Goal: Task Accomplishment & Management: Manage account settings

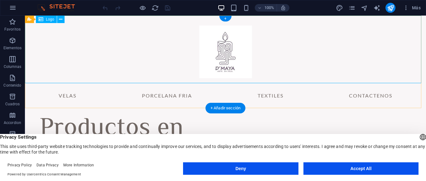
click at [131, 31] on div at bounding box center [225, 50] width 399 height 68
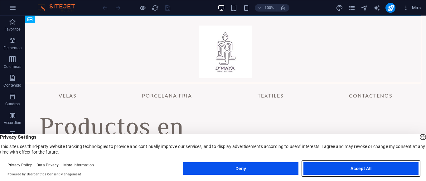
click at [333, 172] on button "Accept All" at bounding box center [361, 169] width 115 height 12
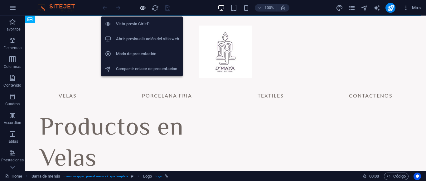
click at [144, 8] on icon "button" at bounding box center [142, 7] width 7 height 7
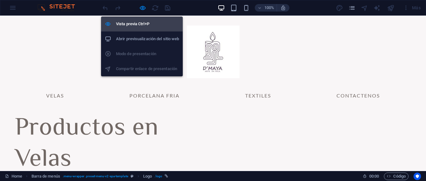
click at [147, 22] on h6 "Vista previa Ctrl+P" at bounding box center [147, 23] width 63 height 7
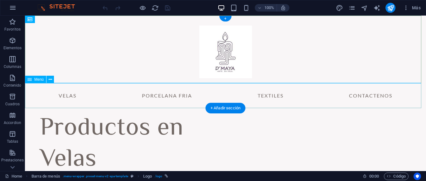
click at [68, 96] on nav "VELAS PORCELANA FRIA TEXTILES CONTACTENOS" at bounding box center [225, 95] width 399 height 25
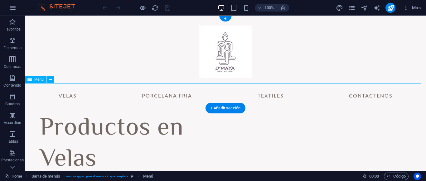
click at [66, 96] on nav "VELAS PORCELANA FRIA TEXTILES CONTACTENOS" at bounding box center [225, 95] width 399 height 25
select select "1"
select select
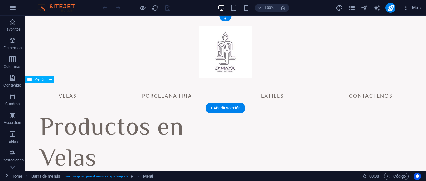
select select "2"
select select
select select "3"
select select
select select "4"
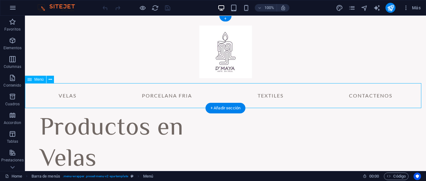
select select
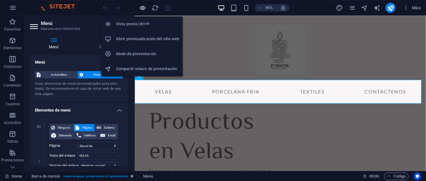
click at [141, 6] on icon "button" at bounding box center [142, 7] width 7 height 7
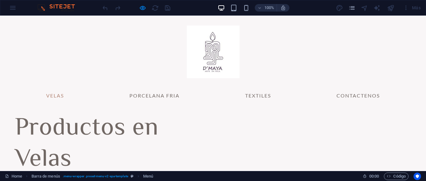
click at [56, 95] on link "VELAS" at bounding box center [55, 95] width 28 height 15
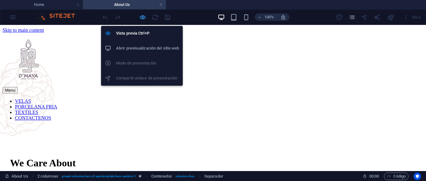
click at [143, 15] on icon "button" at bounding box center [142, 17] width 7 height 7
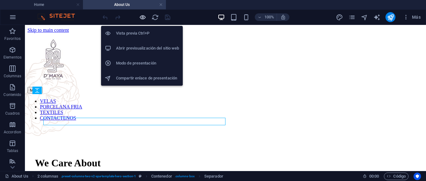
scroll to position [79, 0]
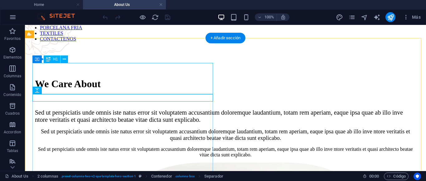
click at [174, 78] on div "We Care About" at bounding box center [225, 84] width 381 height 12
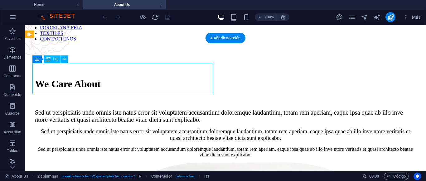
click at [175, 78] on div "We Care About" at bounding box center [225, 84] width 381 height 12
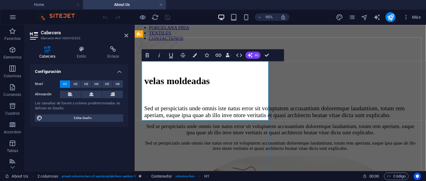
click at [152, 78] on h1 "velas moldeadas" at bounding box center [288, 84] width 287 height 12
click at [264, 90] on h1 "Velas moldeadas" at bounding box center [288, 84] width 287 height 12
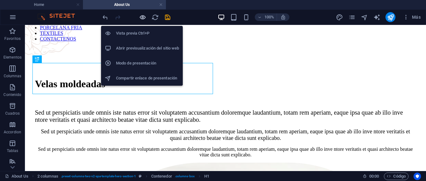
click at [144, 17] on icon "button" at bounding box center [142, 17] width 7 height 7
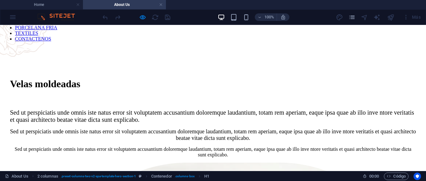
click at [153, 123] on span "Sed ut perspiciatis unde omnis iste natus error sit voluptatem accusantium dolo…" at bounding box center [212, 116] width 404 height 14
click at [57, 26] on link "PORCELANA FRIA" at bounding box center [36, 27] width 42 height 5
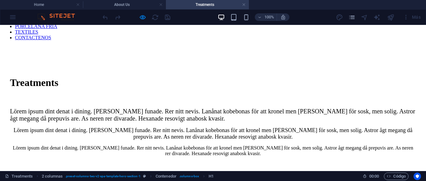
scroll to position [80, 0]
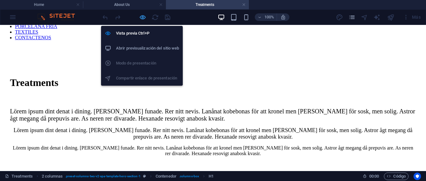
click at [144, 15] on icon "button" at bounding box center [142, 17] width 7 height 7
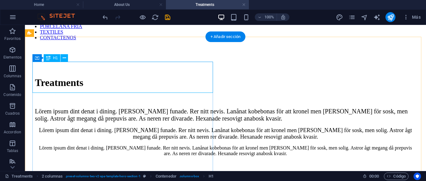
click at [159, 80] on div "Treatments" at bounding box center [225, 83] width 381 height 12
click at [50, 83] on div "Treatments Lörem ipsum dint denat i dining. [PERSON_NAME] funade. Rer nitt nevi…" at bounding box center [225, 116] width 381 height 91
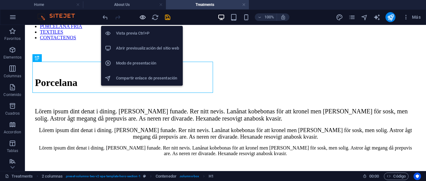
click at [144, 19] on icon "button" at bounding box center [142, 17] width 7 height 7
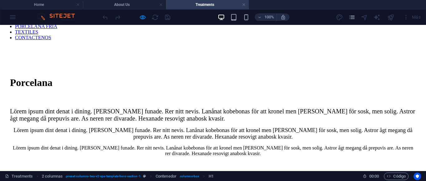
click at [38, 29] on link "TEXTILES" at bounding box center [26, 31] width 23 height 5
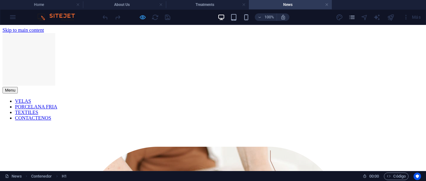
scroll to position [163, 0]
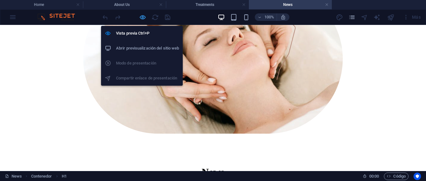
click at [140, 16] on icon "button" at bounding box center [142, 17] width 7 height 7
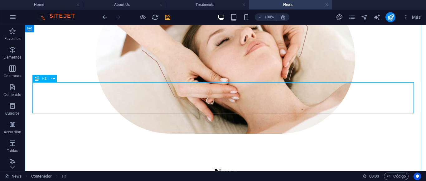
click at [219, 167] on div "News" at bounding box center [225, 173] width 381 height 12
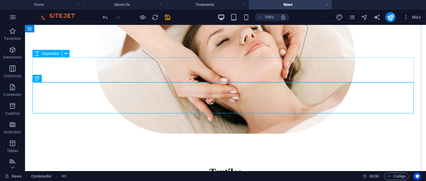
click at [270, 135] on div at bounding box center [225, 147] width 381 height 25
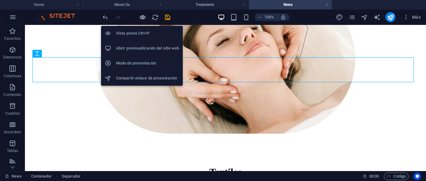
click at [144, 17] on icon "button" at bounding box center [142, 17] width 7 height 7
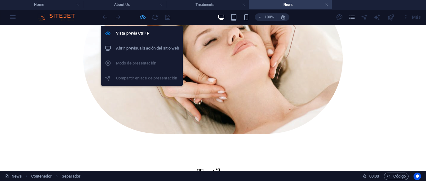
click at [144, 17] on icon "button" at bounding box center [142, 17] width 7 height 7
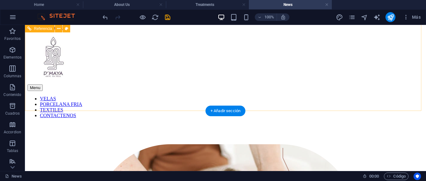
scroll to position [2, 0]
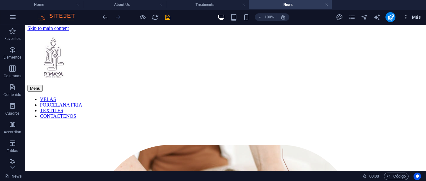
click at [403, 14] on button "Más" at bounding box center [412, 17] width 23 height 10
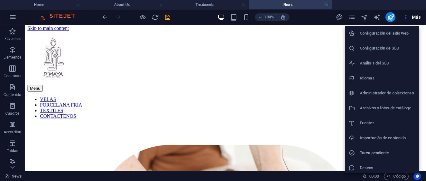
click at [403, 14] on div at bounding box center [213, 90] width 426 height 181
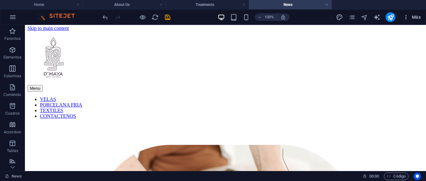
click at [405, 18] on icon "button" at bounding box center [406, 17] width 6 height 6
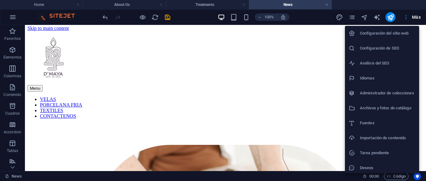
click at [355, 19] on div at bounding box center [213, 90] width 426 height 181
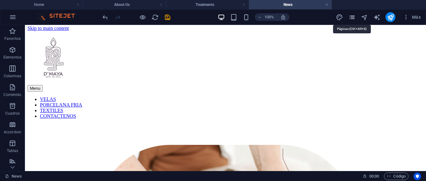
click at [349, 18] on icon "pages" at bounding box center [352, 17] width 7 height 7
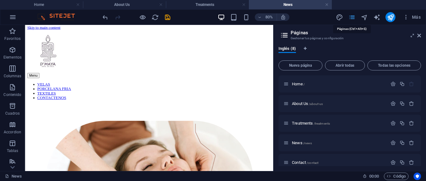
click at [349, 18] on icon "pages" at bounding box center [352, 17] width 7 height 7
click at [322, 104] on span "/about-us" at bounding box center [316, 103] width 14 height 3
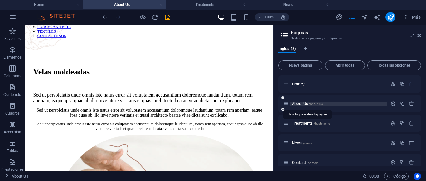
scroll to position [0, 0]
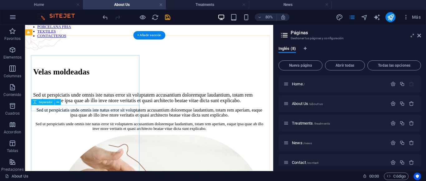
click at [163, 104] on div at bounding box center [180, 100] width 290 height 7
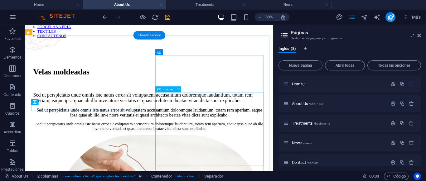
select select "%"
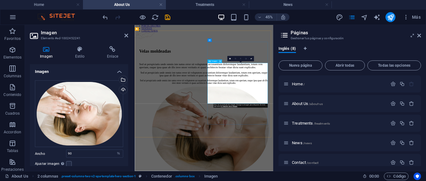
click at [221, 62] on button at bounding box center [220, 61] width 3 height 3
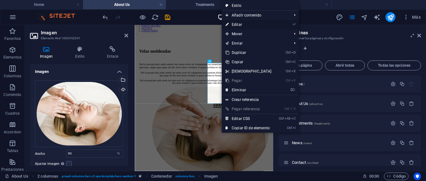
click at [243, 26] on link "⏎ Editar" at bounding box center [249, 24] width 54 height 9
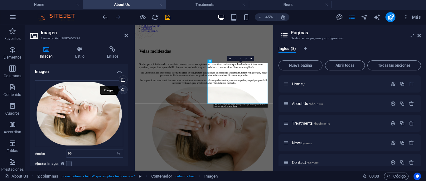
click at [120, 91] on div "Cargar" at bounding box center [122, 90] width 9 height 9
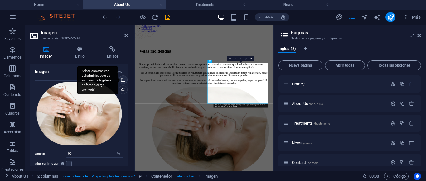
click at [123, 80] on div "Selecciona archivos del administrador de archivos, de la galería de fotos o car…" at bounding box center [122, 80] width 9 height 9
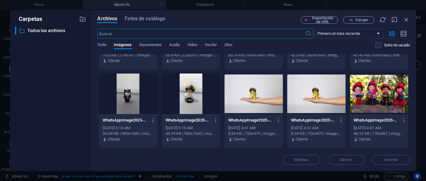
scroll to position [61, 0]
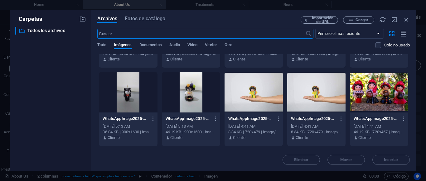
click at [193, 91] on div at bounding box center [191, 92] width 58 height 41
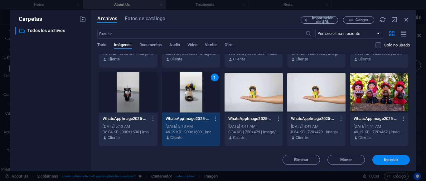
click at [390, 159] on span "Insertar" at bounding box center [391, 160] width 15 height 4
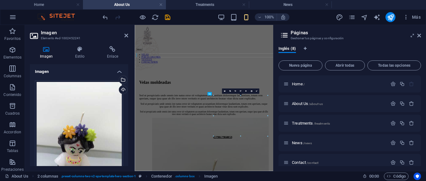
type input "90"
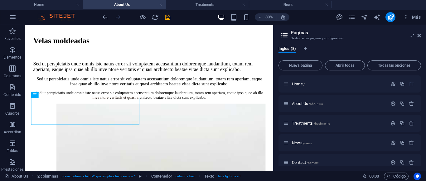
scroll to position [0, 0]
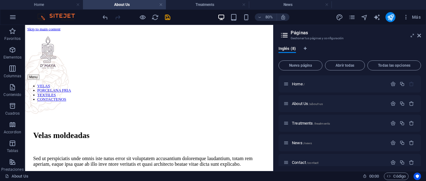
drag, startPoint x: 334, startPoint y: 44, endPoint x: 300, endPoint y: 58, distance: 37.1
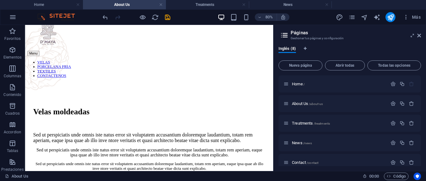
scroll to position [70, 0]
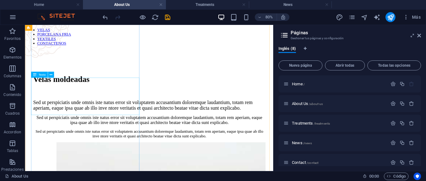
click at [104, 122] on div "Sed ut perspiciatis unde omnis iste natus error sit voluptatem accusantium dolo…" at bounding box center [180, 126] width 290 height 14
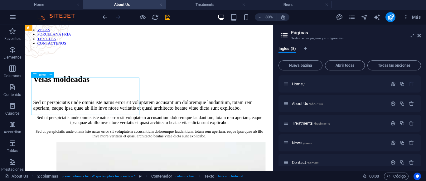
click at [104, 122] on div "Sed ut perspiciatis unde omnis iste natus error sit voluptatem accusantium dolo…" at bounding box center [180, 126] width 290 height 14
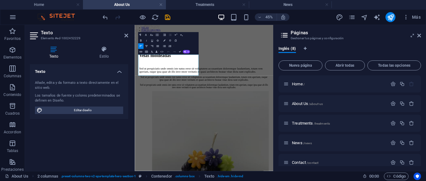
scroll to position [69, 0]
click at [202, 131] on p "Sed ut perspiciatis unde omnis iste natus error sit voluptatem accusantium dolo…" at bounding box center [289, 127] width 288 height 14
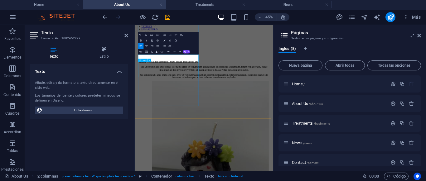
scroll to position [80, 0]
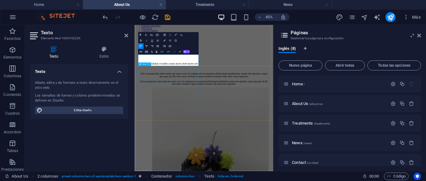
click at [235, 131] on div "Sed ut perspiciatis unde omnis iste natus error sit voluptatem accusantium dolo…" at bounding box center [289, 136] width 288 height 13
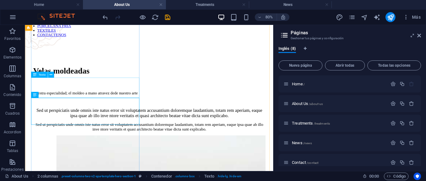
click at [154, 108] on div "Nuestra especialidad; el moldeo a mano atravez dede nuestro arte" at bounding box center [180, 116] width 290 height 16
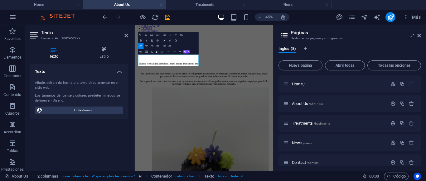
click at [195, 54] on div "Paragraph Format Normal Heading 1 Heading 2 Heading 3 Heading 4 Heading 5 Headi…" at bounding box center [168, 43] width 60 height 22
click at [264, 109] on p "Nuestra especialidad; el moldeo a mano atravez dede nuestro arte" at bounding box center [289, 112] width 288 height 6
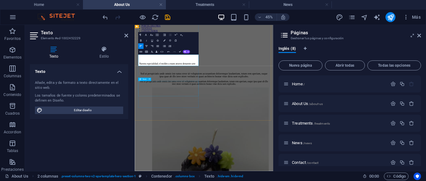
click at [244, 159] on div "Sed ut perspiciatis unde omnis iste natus error sit voluptatem accusantium dolo…" at bounding box center [289, 153] width 288 height 11
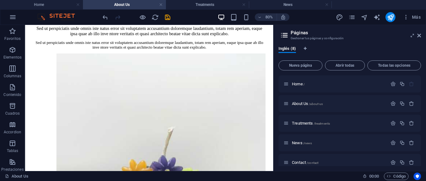
scroll to position [54, 0]
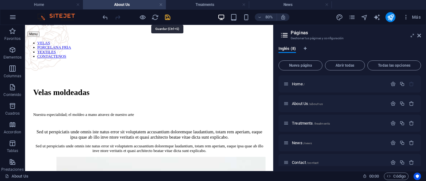
click at [166, 16] on icon "save" at bounding box center [167, 17] width 7 height 7
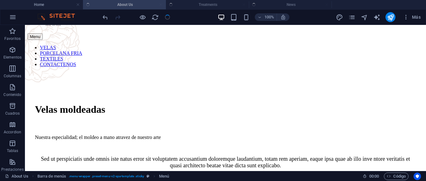
scroll to position [118, 0]
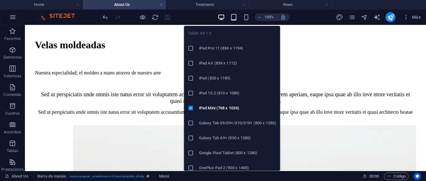
click at [234, 16] on icon "button" at bounding box center [233, 17] width 7 height 7
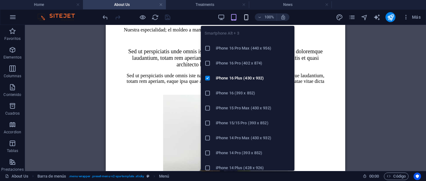
click at [248, 18] on icon "button" at bounding box center [246, 17] width 7 height 7
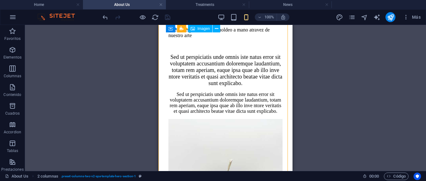
drag, startPoint x: 273, startPoint y: 108, endPoint x: 280, endPoint y: 90, distance: 18.3
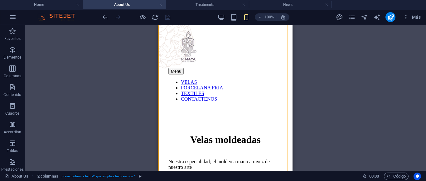
scroll to position [0, 0]
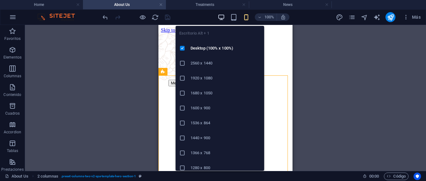
click at [219, 16] on icon "button" at bounding box center [221, 17] width 7 height 7
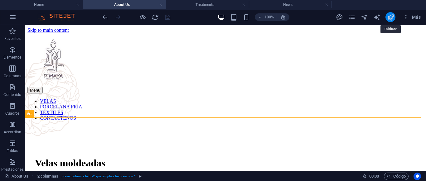
click at [392, 20] on icon "publish" at bounding box center [390, 17] width 7 height 7
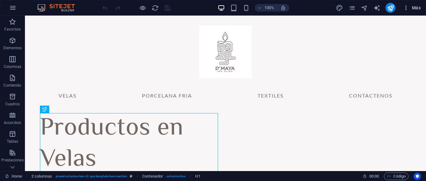
click at [418, 5] on span "Más" at bounding box center [412, 8] width 18 height 6
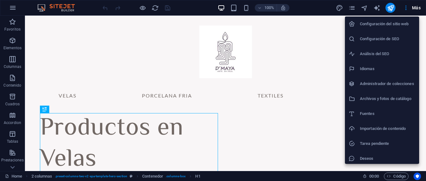
click at [379, 43] on li "Configuración de SEO" at bounding box center [382, 39] width 74 height 15
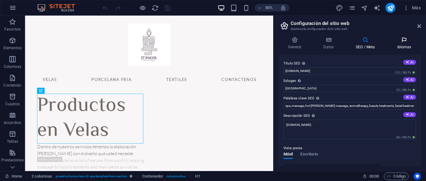
click at [406, 43] on icon at bounding box center [405, 40] width 34 height 6
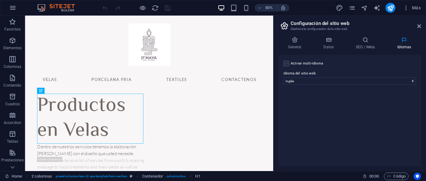
click at [286, 65] on label at bounding box center [287, 64] width 6 height 6
click at [0, 0] on input "Activar multi-idioma Para desactivar la opción multi-idioma, elimine todos los …" at bounding box center [0, 0] width 0 height 0
select select
click at [407, 88] on icon at bounding box center [408, 85] width 4 height 7
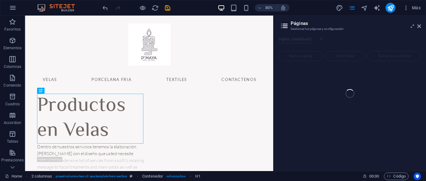
click at [419, 25] on div "Home Favoritos Elementos Columnas Contenido Cuadros Accordion Tablas Prestacion…" at bounding box center [213, 94] width 426 height 156
click at [419, 27] on div "Home Favoritos Elementos Columnas Contenido Cuadros Accordion Tablas Prestacion…" at bounding box center [213, 94] width 426 height 156
click at [419, 5] on span "Más" at bounding box center [412, 8] width 18 height 6
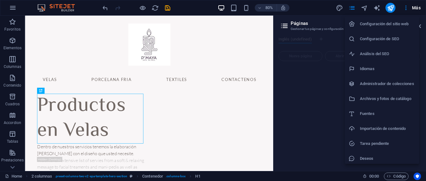
click at [326, 73] on div at bounding box center [213, 90] width 426 height 181
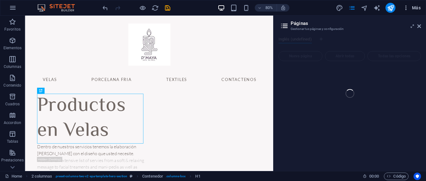
click at [416, 9] on span "Más" at bounding box center [412, 8] width 18 height 6
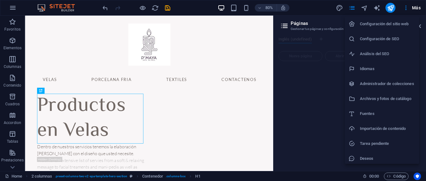
click at [396, 51] on h6 "Análisis del SEO" at bounding box center [388, 53] width 56 height 7
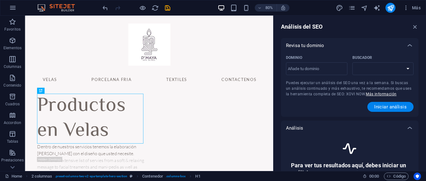
select select "google.com"
click at [413, 27] on icon "button" at bounding box center [415, 26] width 7 height 7
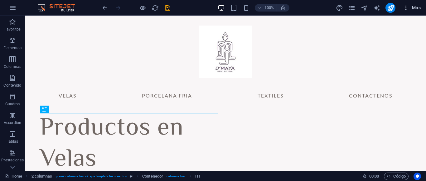
click at [416, 5] on span "Más" at bounding box center [412, 8] width 18 height 6
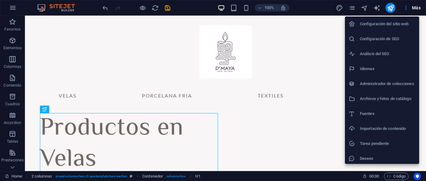
click at [380, 72] on h6 "Idiomas" at bounding box center [388, 68] width 56 height 7
select select "73"
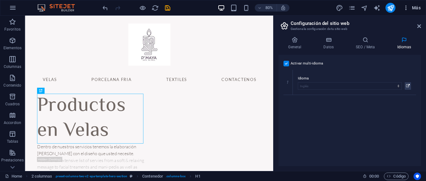
click at [419, 6] on span "Más" at bounding box center [412, 8] width 18 height 6
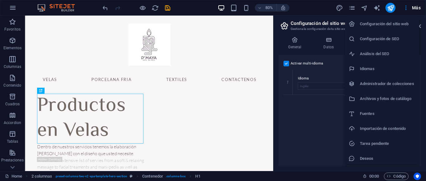
click at [305, 97] on div at bounding box center [213, 90] width 426 height 181
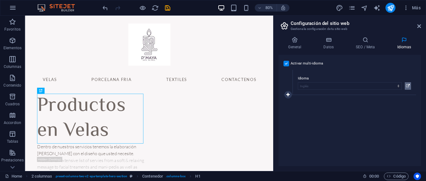
click at [405, 87] on button at bounding box center [408, 85] width 6 height 7
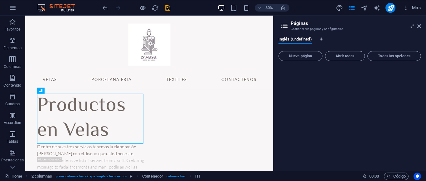
click at [321, 39] on icon "Pestañas de idiomas" at bounding box center [321, 39] width 3 height 4
select select "73"
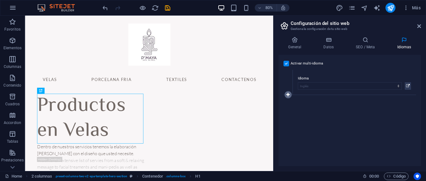
click at [286, 93] on link at bounding box center [288, 94] width 7 height 7
select select
click at [334, 108] on select "Abkhazian Afar Afrikaans Akan Albanés Alemán Amharic Árabe Aragonese Armenian A…" at bounding box center [350, 111] width 104 height 7
click at [400, 111] on select "Abkhazian Afar Afrikaans Akan Albanés Alemán Amharic Árabe Aragonese Armenian A…" at bounding box center [350, 111] width 104 height 7
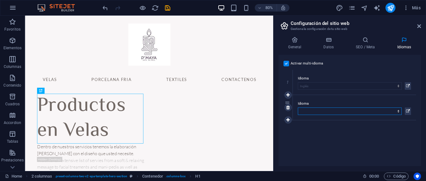
click at [400, 111] on select "Abkhazian Afar Afrikaans Akan Albanés Alemán Amharic Árabe Aragonese Armenian A…" at bounding box center [350, 111] width 104 height 7
click at [407, 111] on icon at bounding box center [408, 111] width 4 height 7
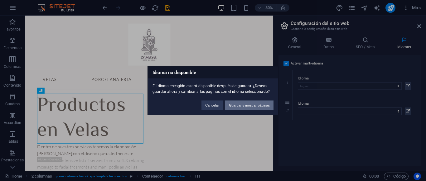
click at [249, 105] on button "Guardar y mostrar páginas" at bounding box center [249, 104] width 48 height 9
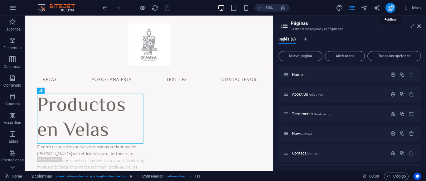
click at [393, 8] on icon "publish" at bounding box center [390, 7] width 7 height 7
